Goal: Task Accomplishment & Management: Manage account settings

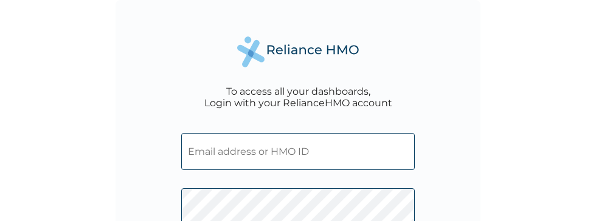
click at [494, 72] on div "To access all your dashboards, Login with your RelianceHMO account Login Forgot…" at bounding box center [298, 110] width 596 height 221
click at [275, 156] on input "text" at bounding box center [297, 151] width 233 height 37
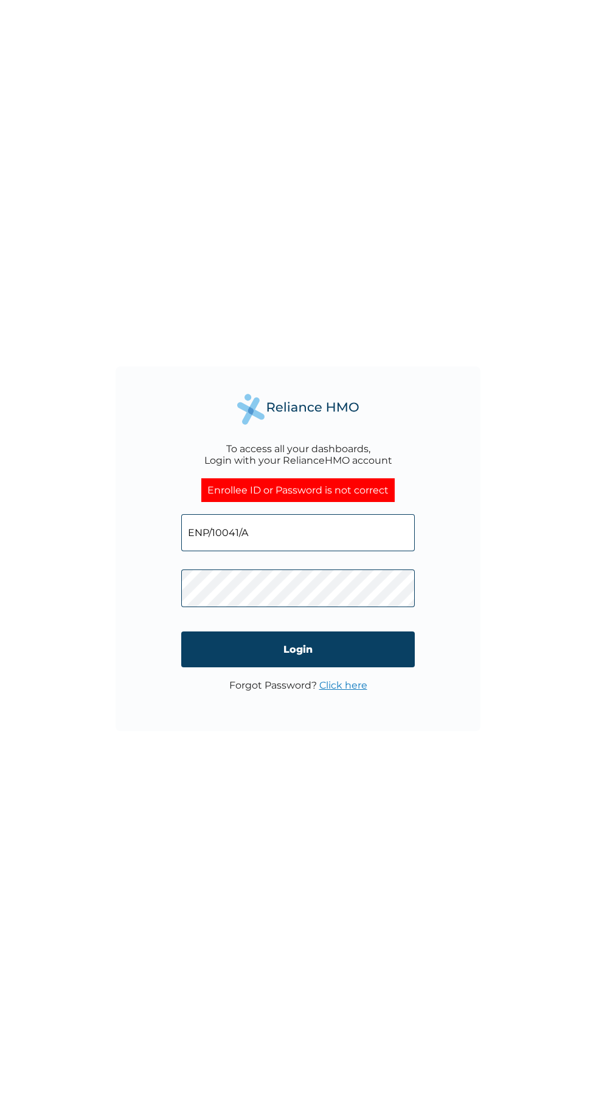
click at [353, 691] on link "Click here" at bounding box center [343, 686] width 48 height 12
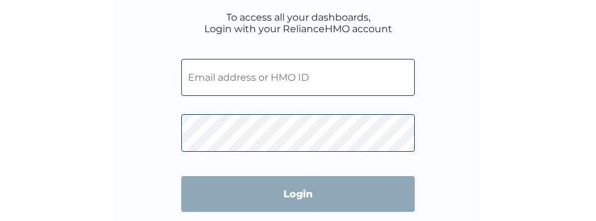
scroll to position [79, 0]
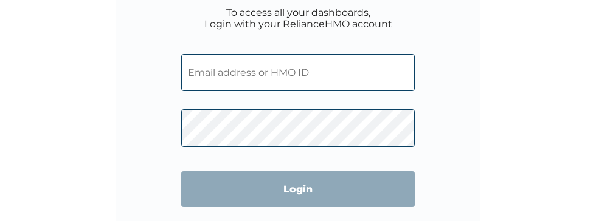
click at [255, 69] on input "text" at bounding box center [297, 72] width 233 height 37
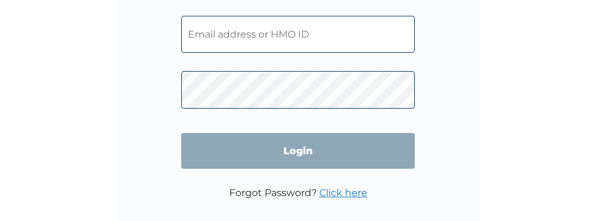
scroll to position [125, 0]
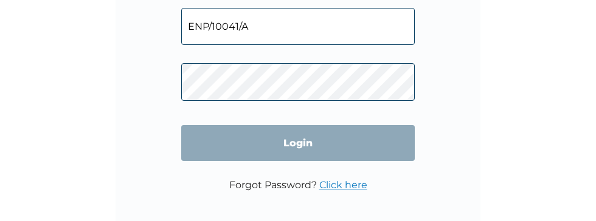
click input "Login" at bounding box center [297, 143] width 233 height 36
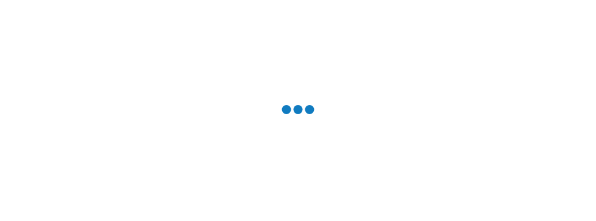
scroll to position [0, 0]
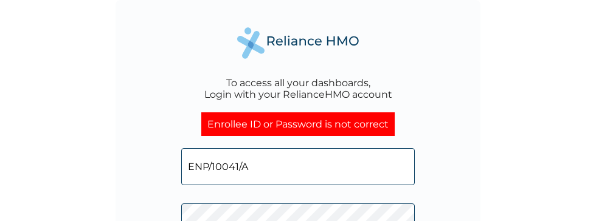
click at [281, 164] on input "ENP/10041/A" at bounding box center [297, 166] width 233 height 37
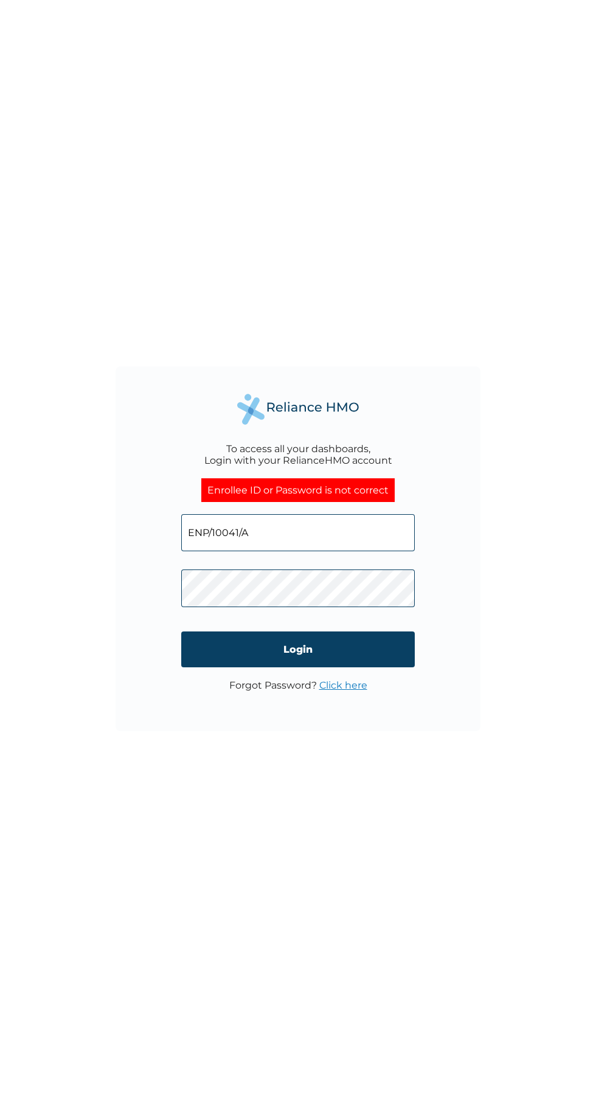
click at [314, 221] on input "ENP/10041/A" at bounding box center [297, 532] width 233 height 37
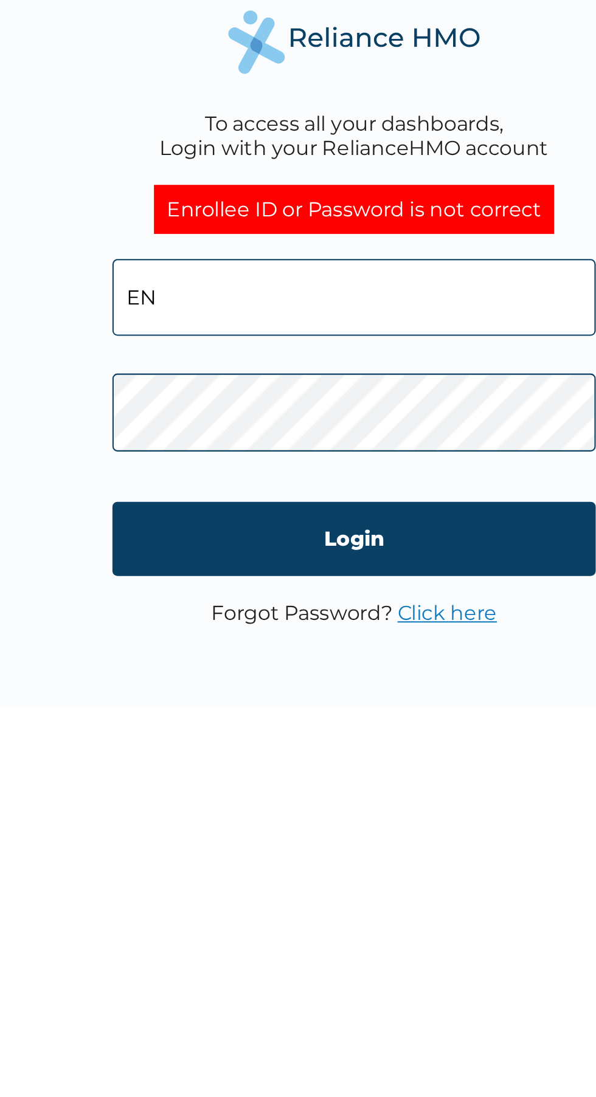
type input "E"
type input "edachefred1@gmail.com"
click at [310, 221] on input "Login" at bounding box center [297, 650] width 233 height 36
click at [345, 221] on link "Click here" at bounding box center [343, 686] width 48 height 12
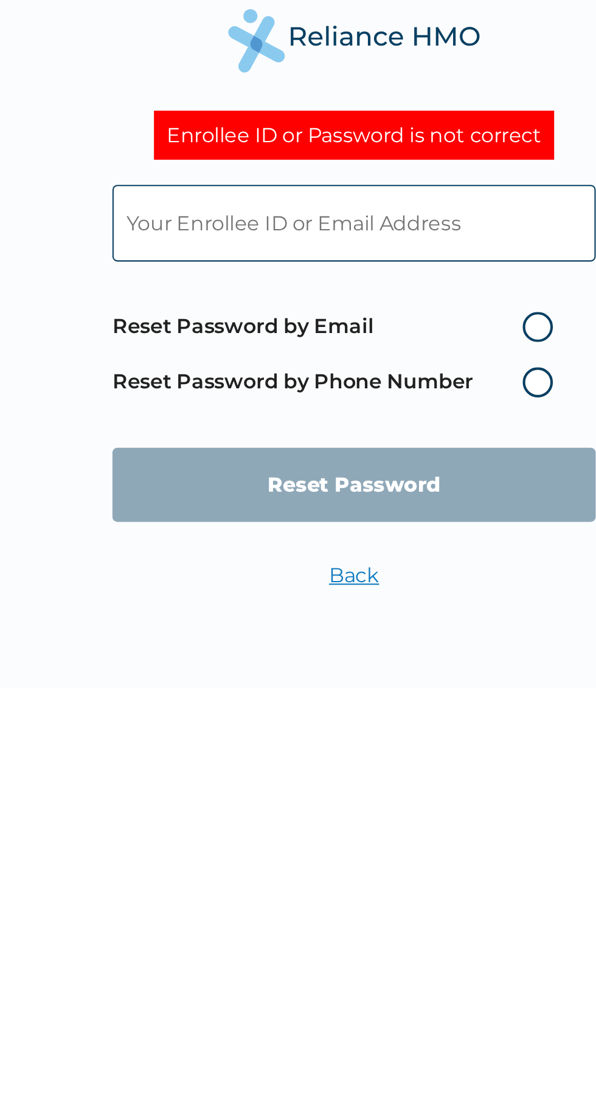
click at [382, 221] on label "Reset Password by Phone Number" at bounding box center [290, 583] width 219 height 15
click at [387, 221] on label "Reset Password by Phone Number" at bounding box center [290, 583] width 219 height 15
click at [390, 221] on label "Reset Password by Email" at bounding box center [290, 557] width 219 height 15
click at [382, 221] on input "Reset Password by Email" at bounding box center [371, 556] width 19 height 19
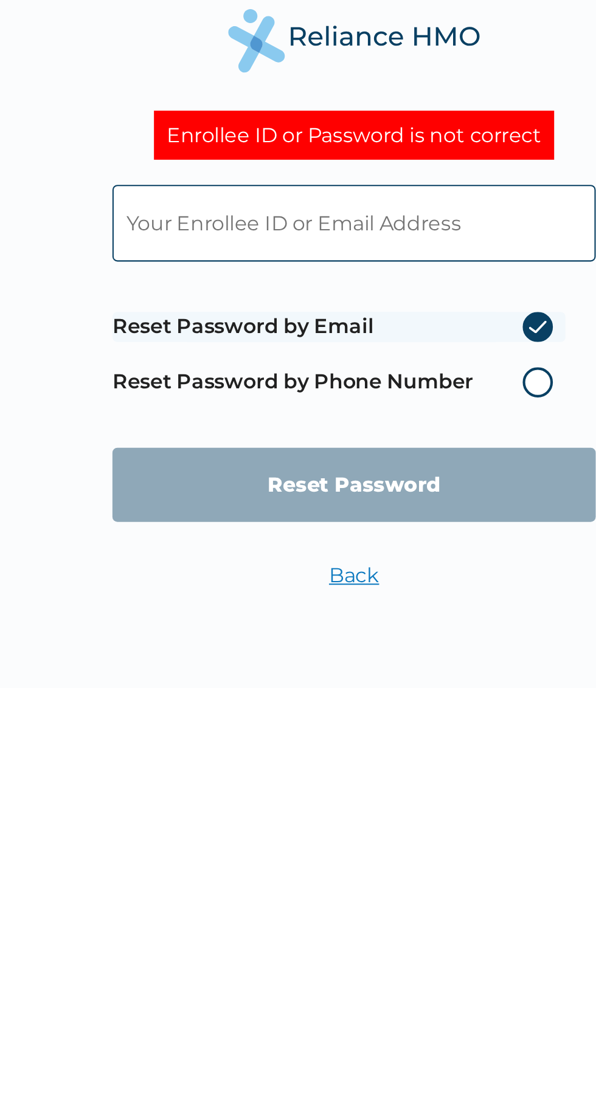
radio input "true"
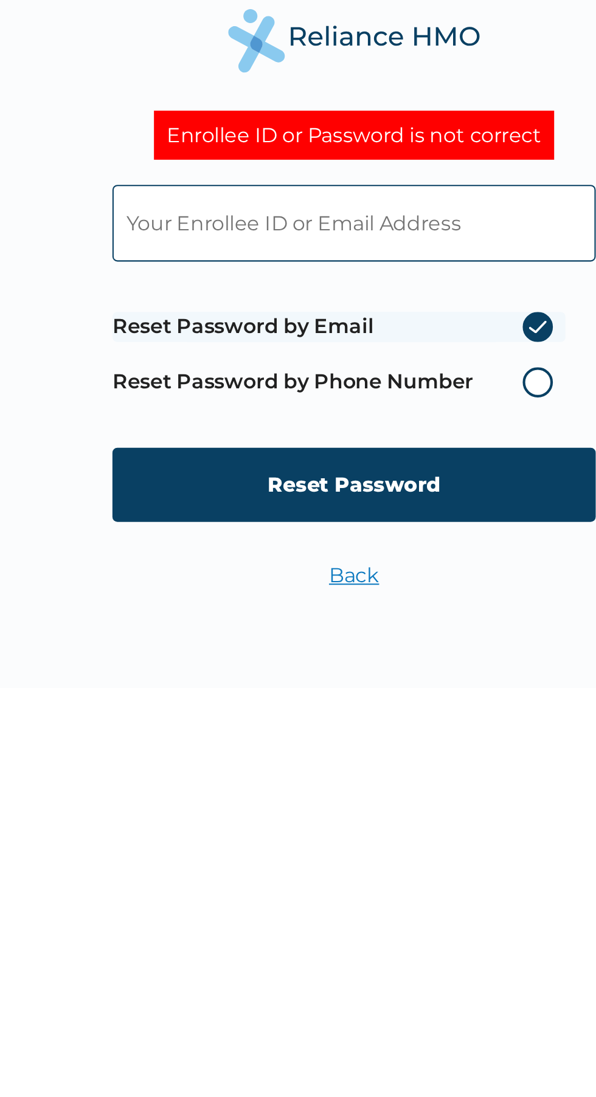
click at [291, 221] on input "Reset Password" at bounding box center [297, 633] width 233 height 36
click at [154, 221] on div "Enrollee ID or Password is not correct Reset Password by Email Reset Password b…" at bounding box center [298, 549] width 365 height 365
click at [216, 221] on input "text" at bounding box center [297, 506] width 233 height 37
type input "eeac"
type input "Edachefred"
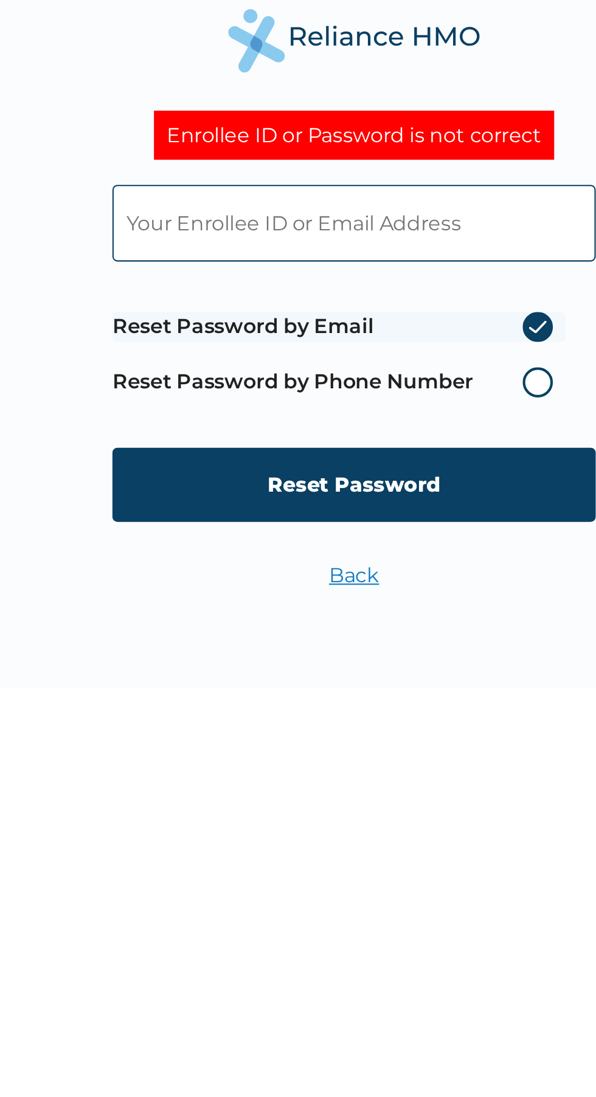
type input "edachefred1@gmail.com"
click at [298, 221] on input "Reset Password" at bounding box center [297, 633] width 233 height 36
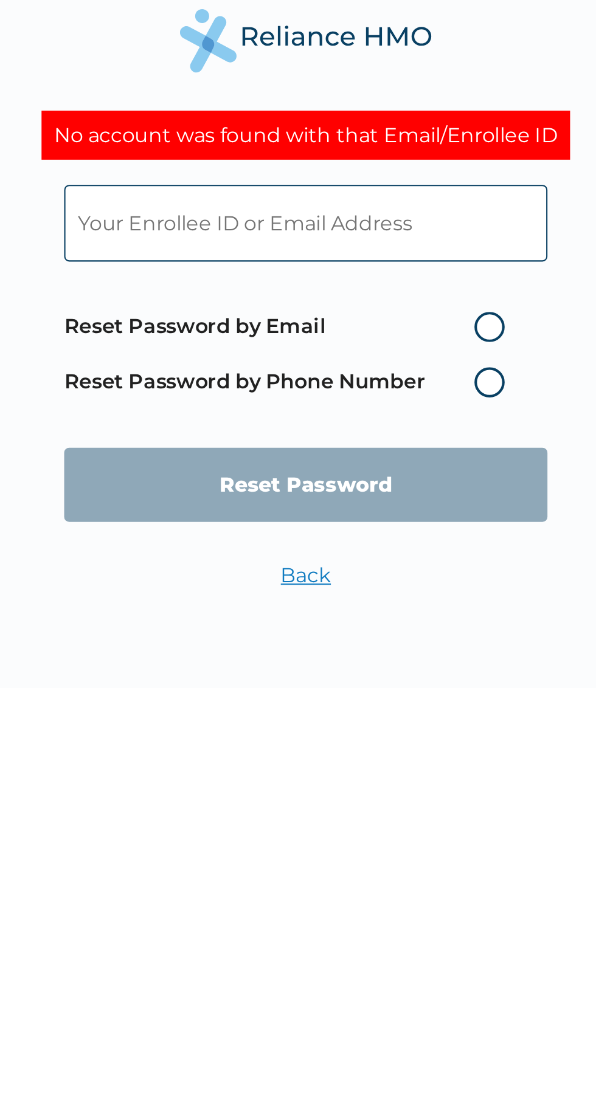
click at [216, 221] on input "text" at bounding box center [297, 506] width 233 height 37
type input "ENP/10041/A"
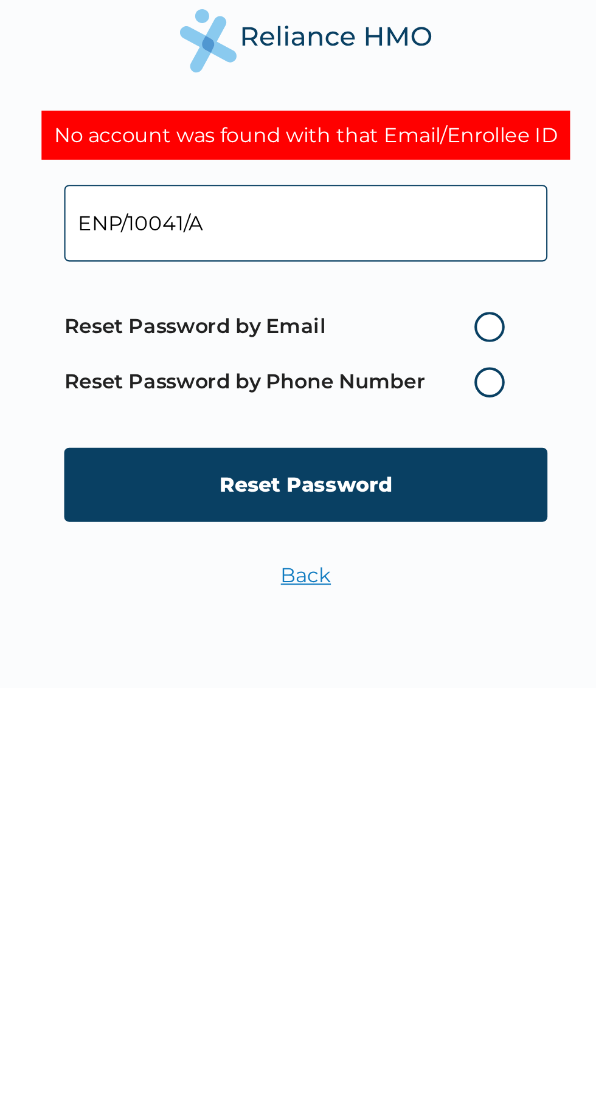
click at [389, 221] on label "Reset Password by Email" at bounding box center [290, 557] width 219 height 15
click at [382, 221] on input "Reset Password by Email" at bounding box center [371, 556] width 19 height 19
radio input "true"
click at [299, 221] on input "Reset Password" at bounding box center [297, 633] width 233 height 36
